Goal: Find contact information: Find contact information

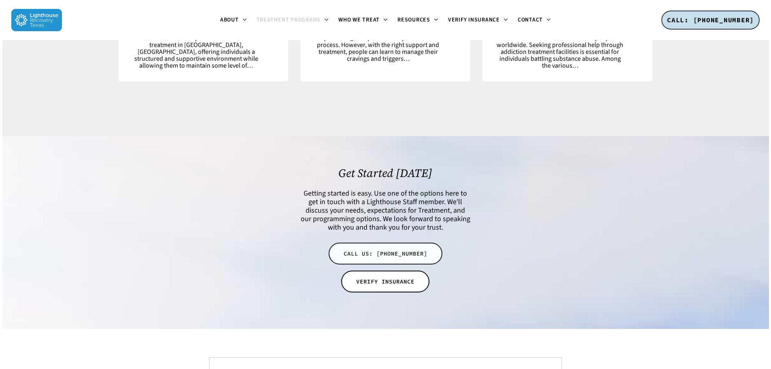
scroll to position [3847, 0]
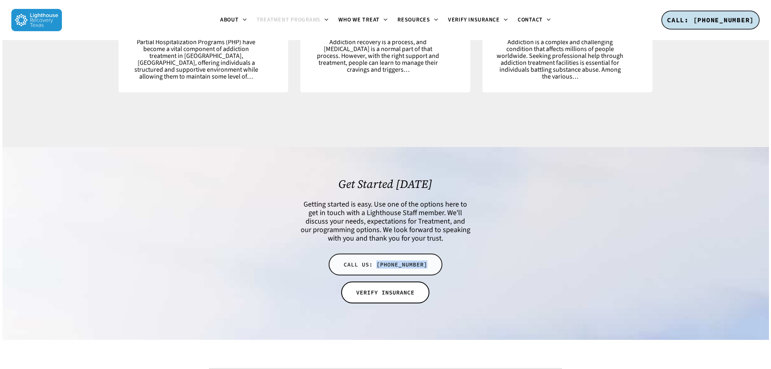
drag, startPoint x: 422, startPoint y: 227, endPoint x: 375, endPoint y: 223, distance: 47.5
click at [375, 223] on div "Get Started [DATE] Getting started is easy. Use one of the options here to get …" at bounding box center [385, 243] width 171 height 132
copy span "[PHONE_NUMBER]"
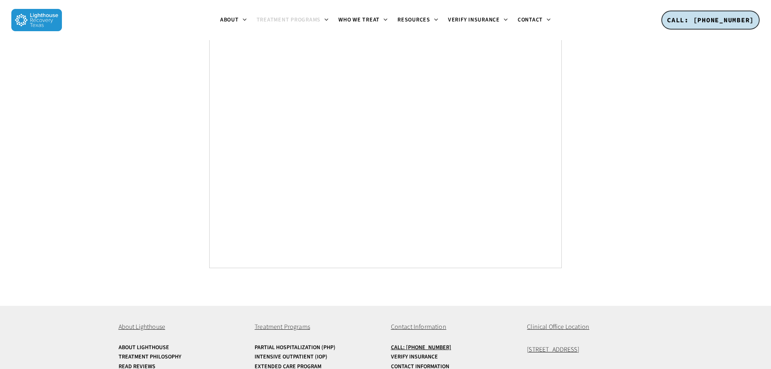
scroll to position [4590, 0]
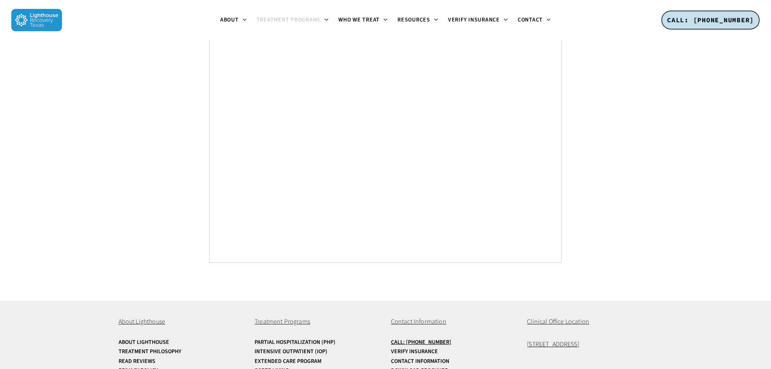
drag, startPoint x: 615, startPoint y: 303, endPoint x: 525, endPoint y: 303, distance: 90.3
click at [525, 303] on div "About Lighthouse About Lighthouse Treatment Philosophy Read Reviews Privacy Pol…" at bounding box center [385, 355] width 607 height 110
copy span "[STREET_ADDRESS]"
click at [46, 23] on img at bounding box center [36, 20] width 51 height 22
